Goal: Transaction & Acquisition: Purchase product/service

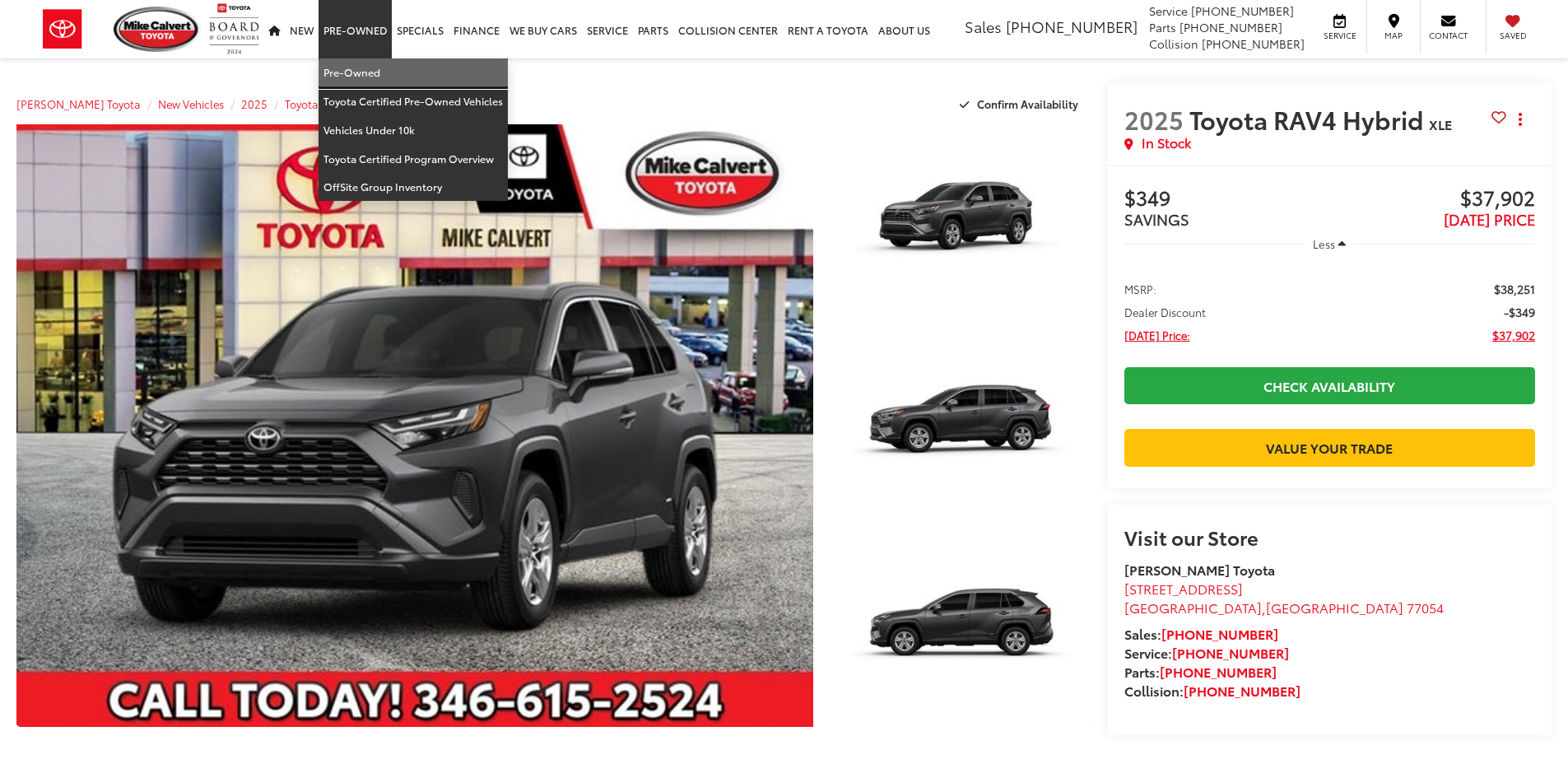
click at [359, 70] on link "Pre-Owned" at bounding box center [413, 72] width 189 height 29
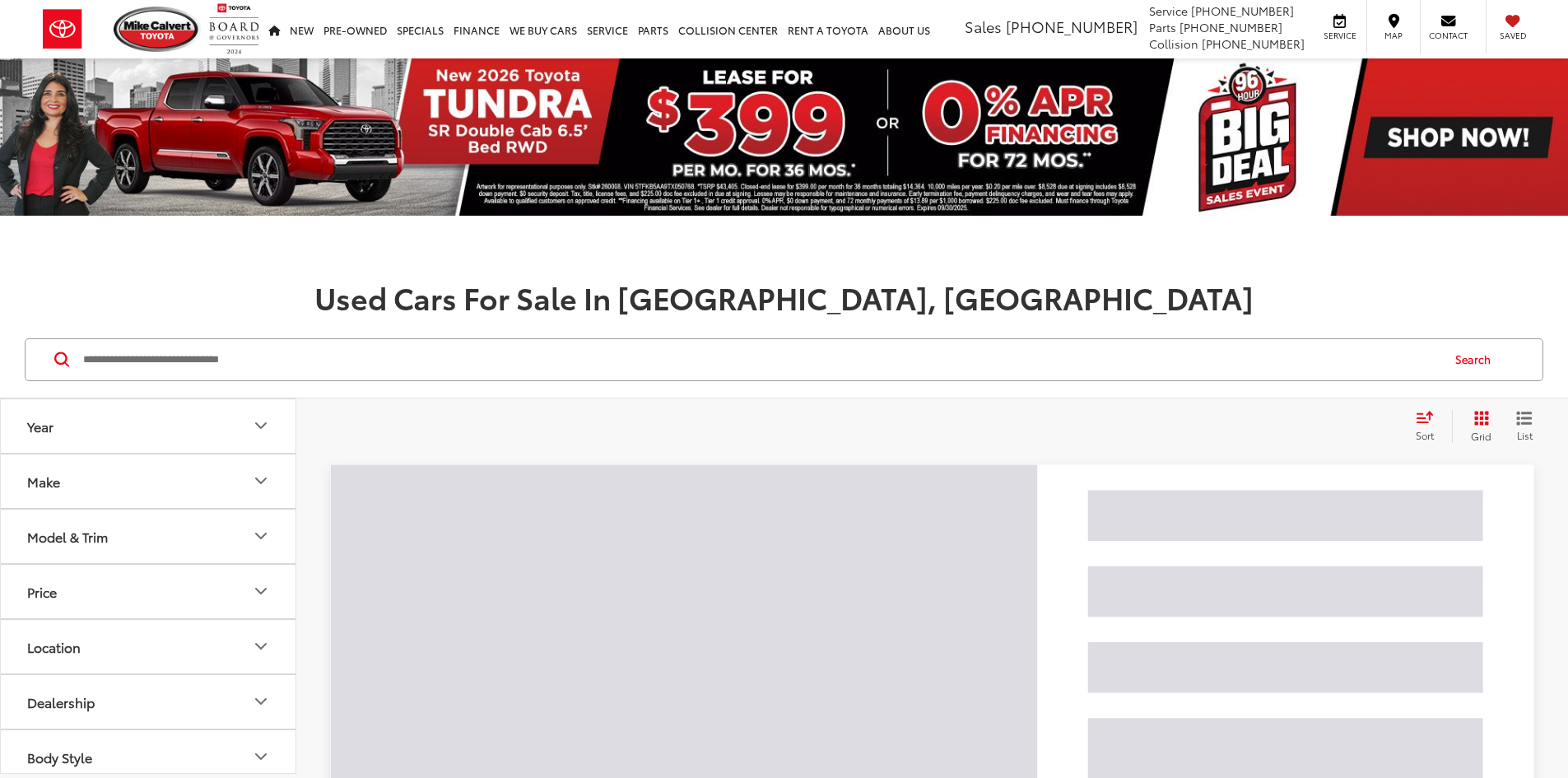
click at [266, 362] on input "Search by Make, Model, or Keyword" at bounding box center [760, 360] width 1358 height 40
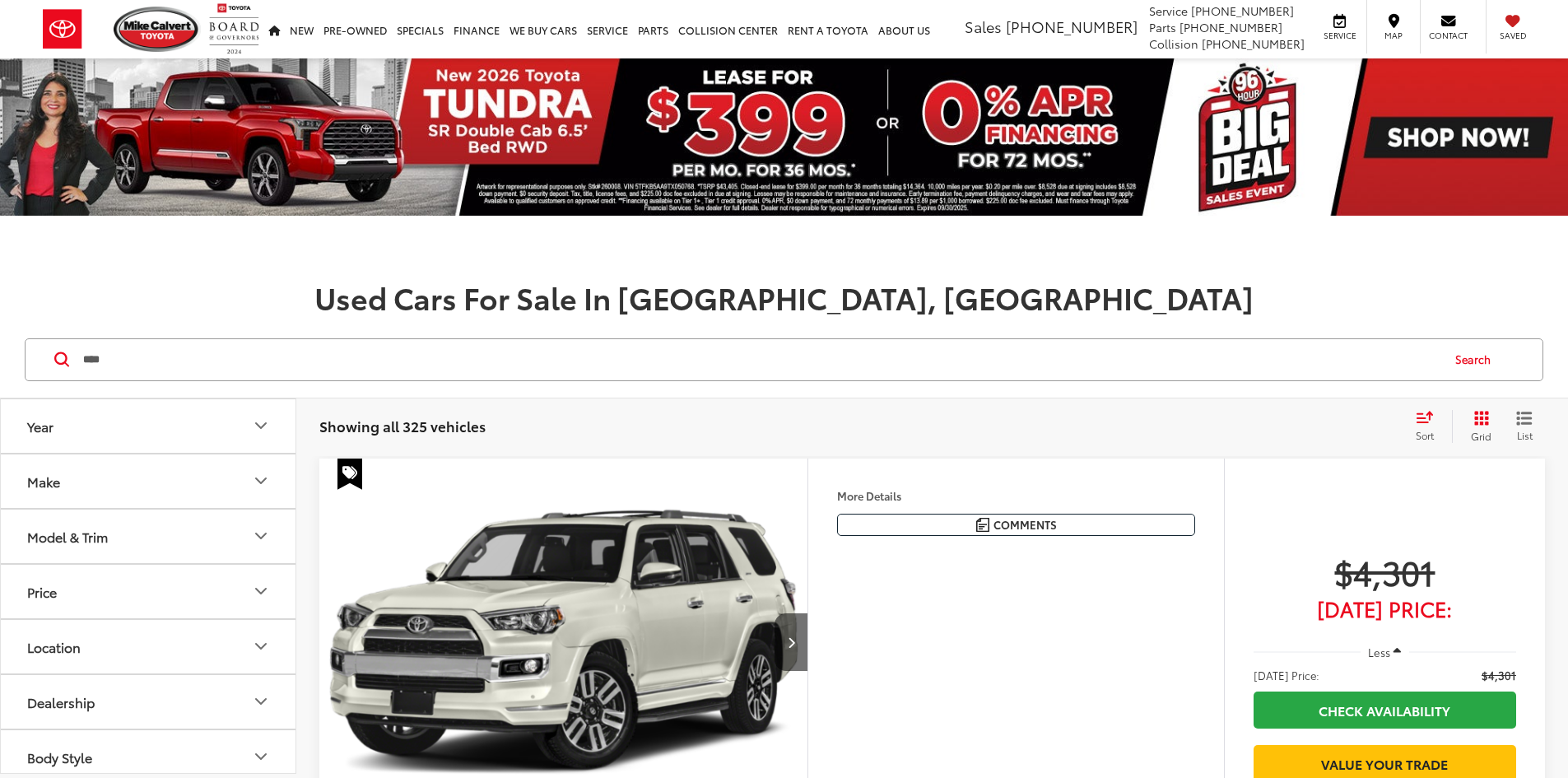
type input "****"
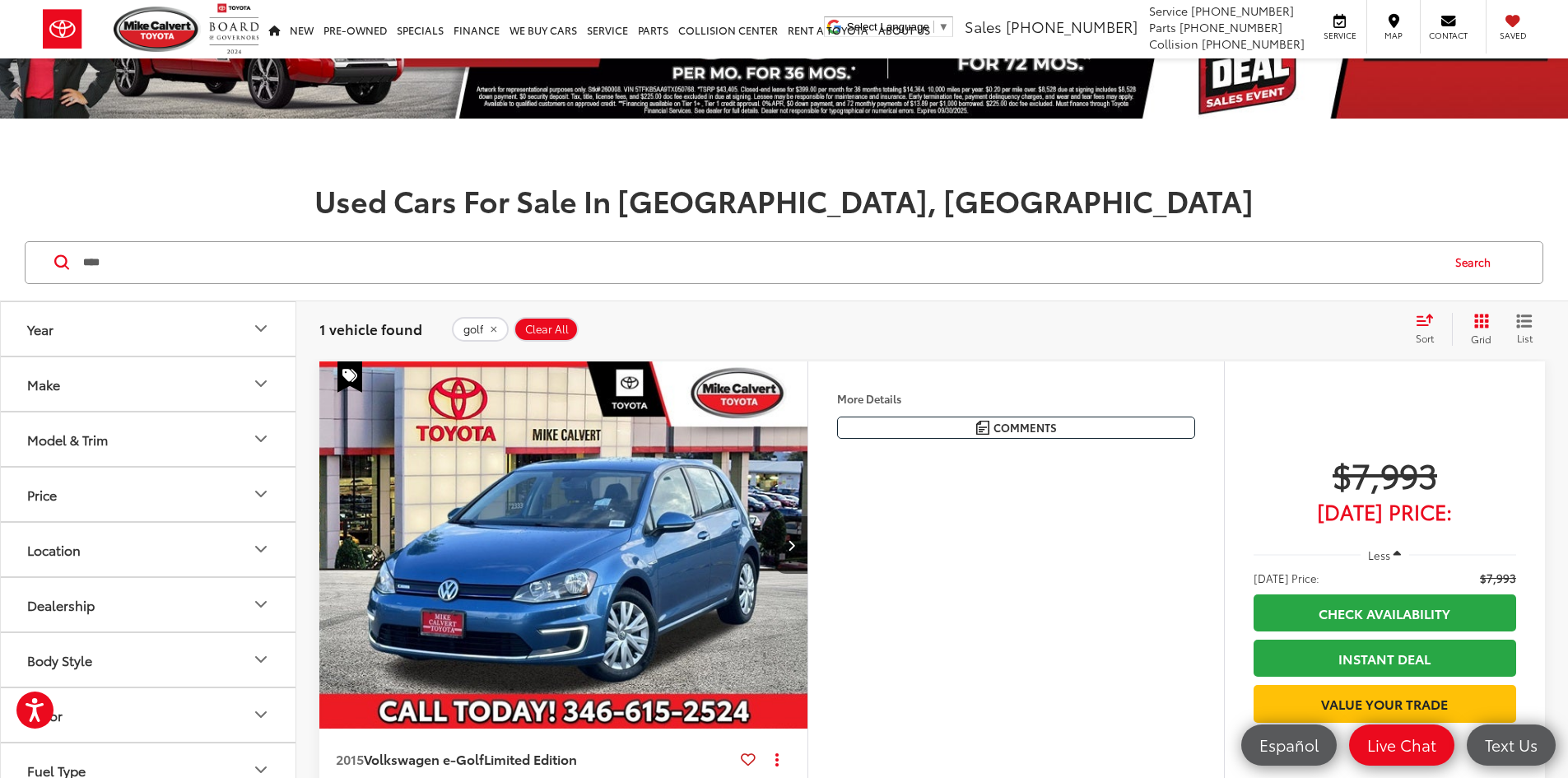
scroll to position [165, 0]
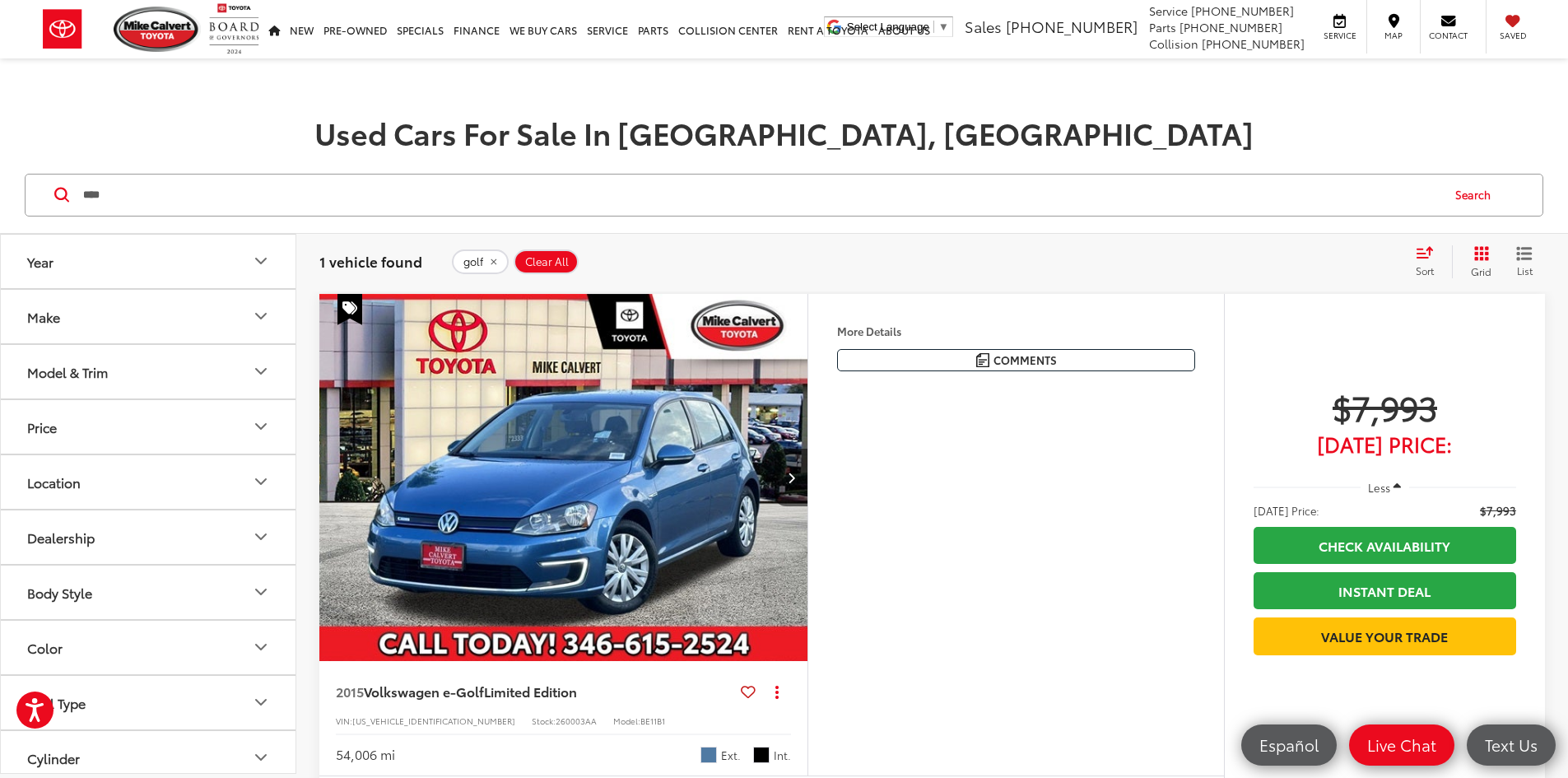
click at [752, 535] on img "2015 Volkswagen e-Golf Limited Edition 0" at bounding box center [563, 477] width 491 height 368
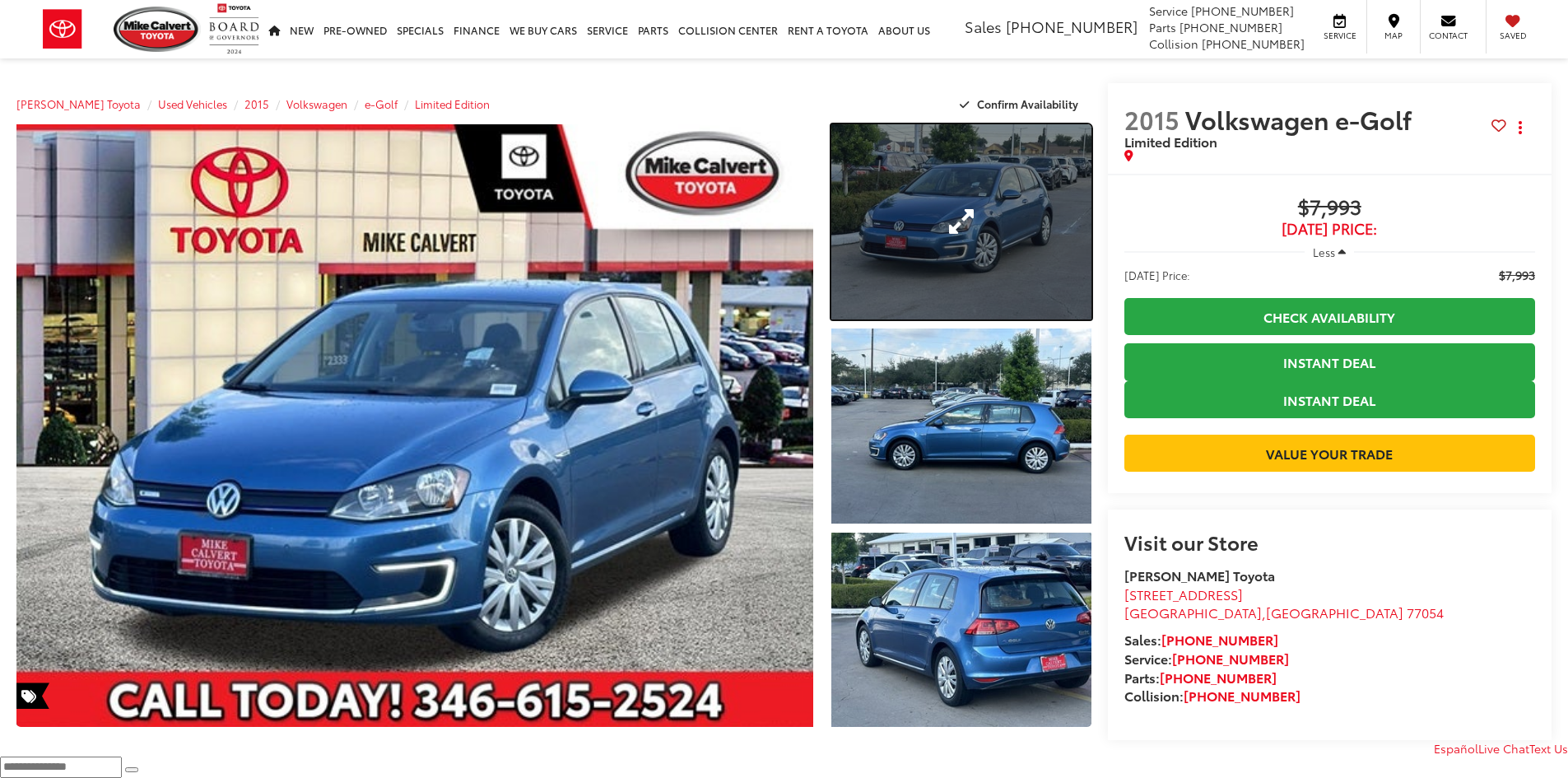
click at [917, 233] on link "Expand Photo 1" at bounding box center [961, 221] width 260 height 195
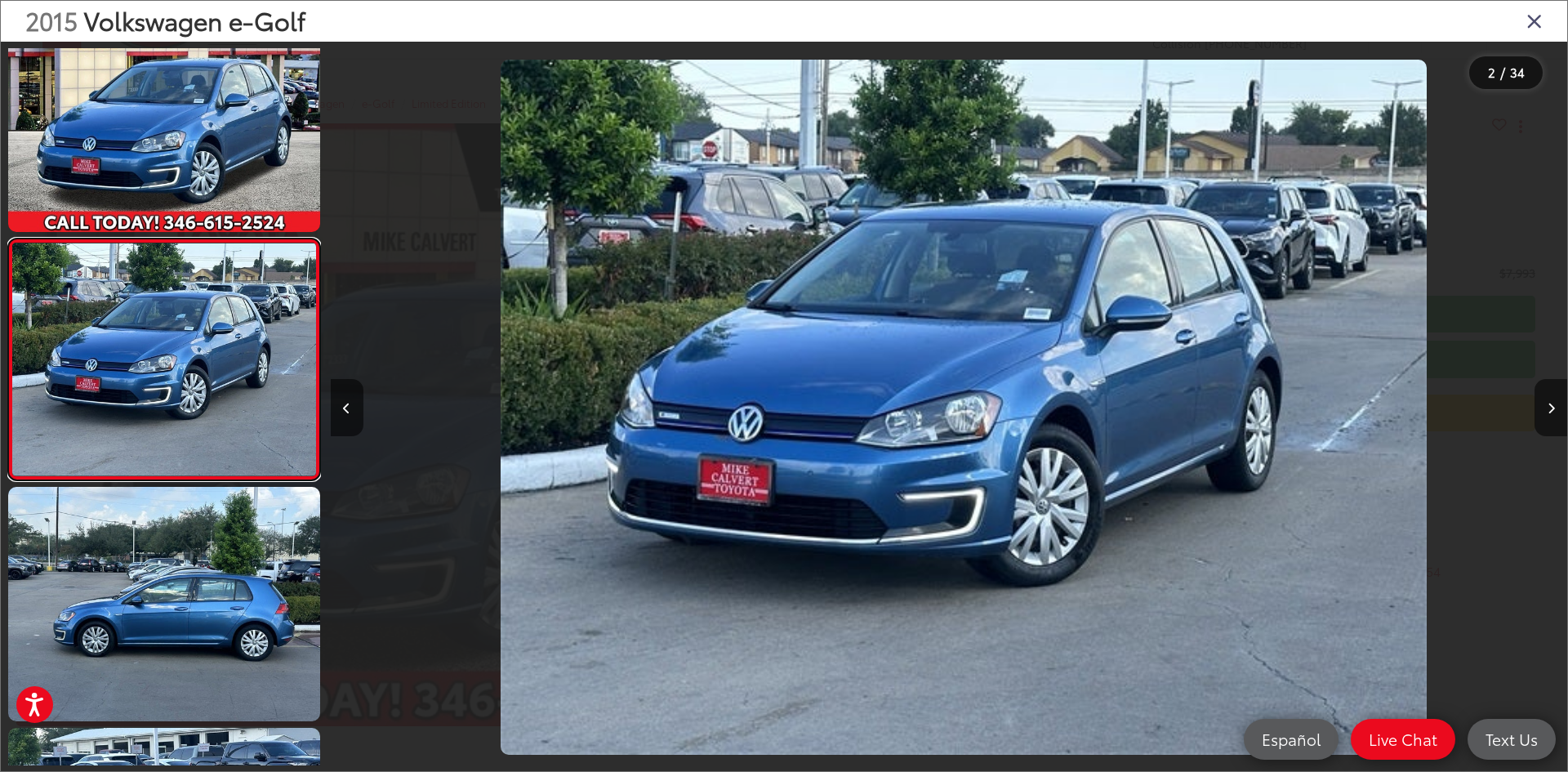
scroll to position [0, 1236]
